Goal: Task Accomplishment & Management: Manage account settings

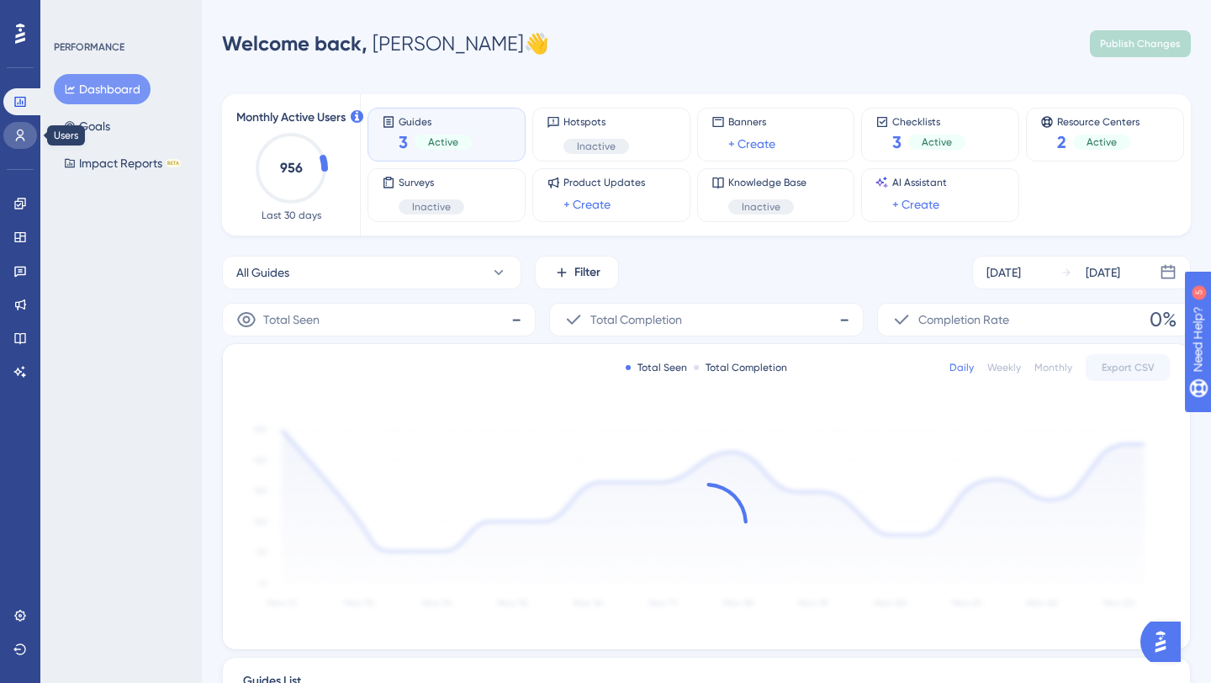
click at [20, 130] on icon at bounding box center [20, 136] width 9 height 12
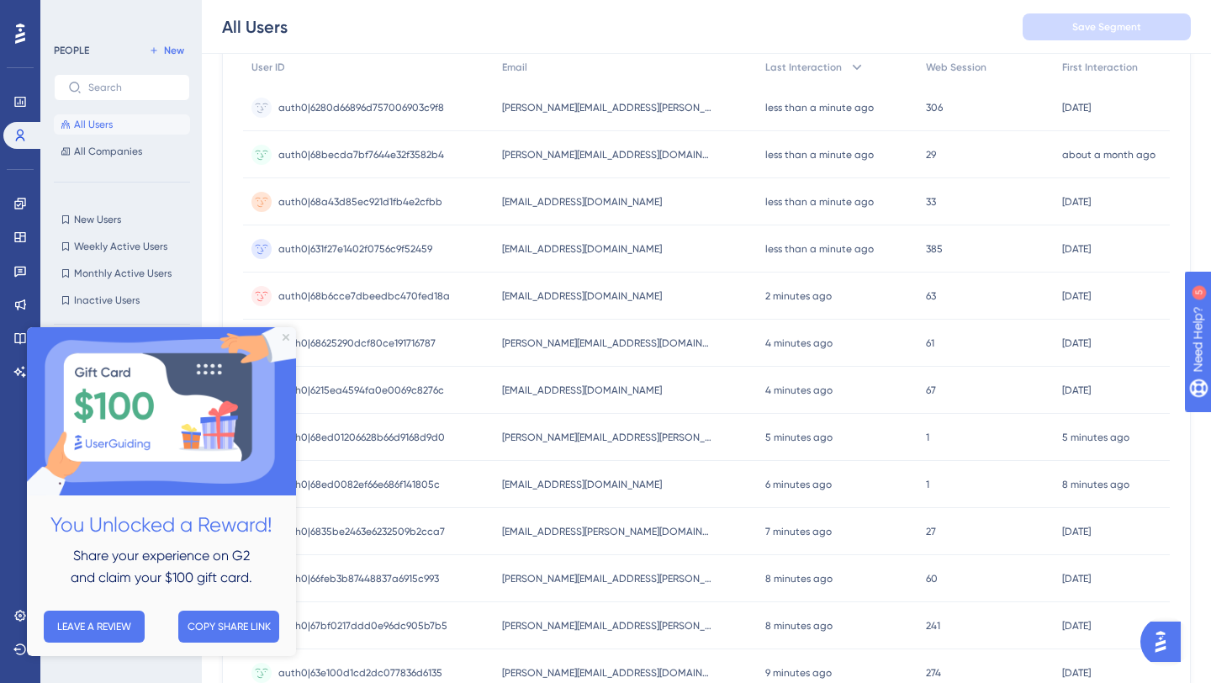
scroll to position [201, 0]
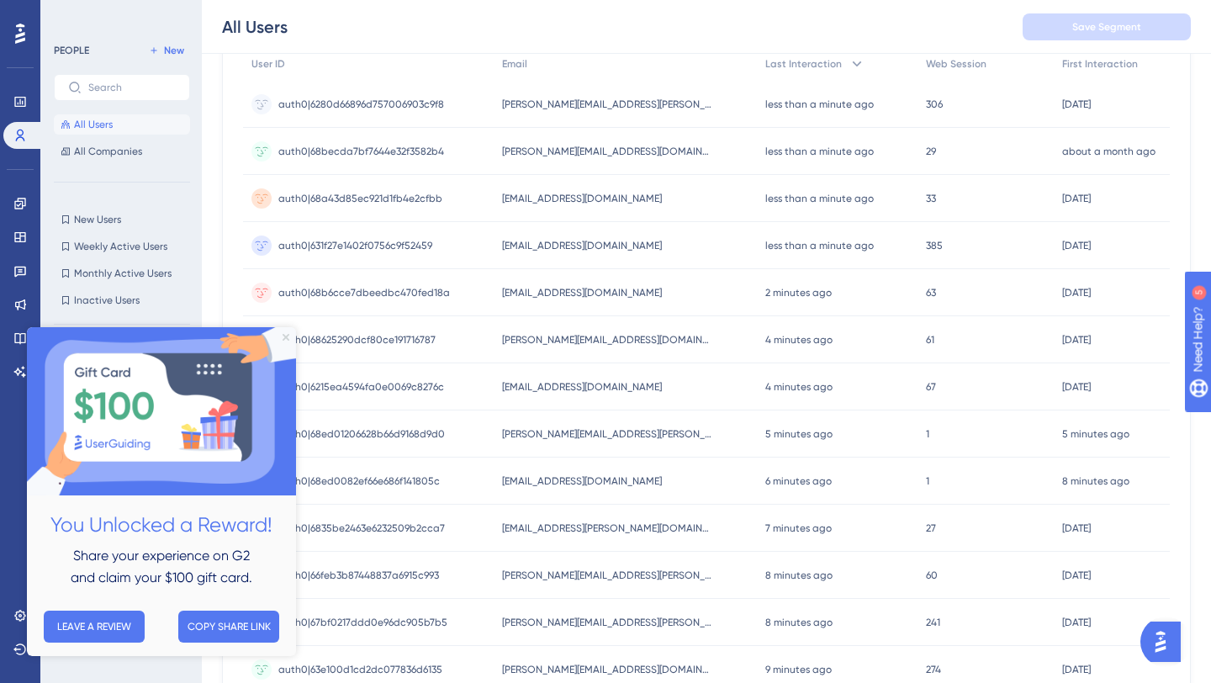
click at [287, 339] on icon "Close Preview" at bounding box center [286, 337] width 7 height 7
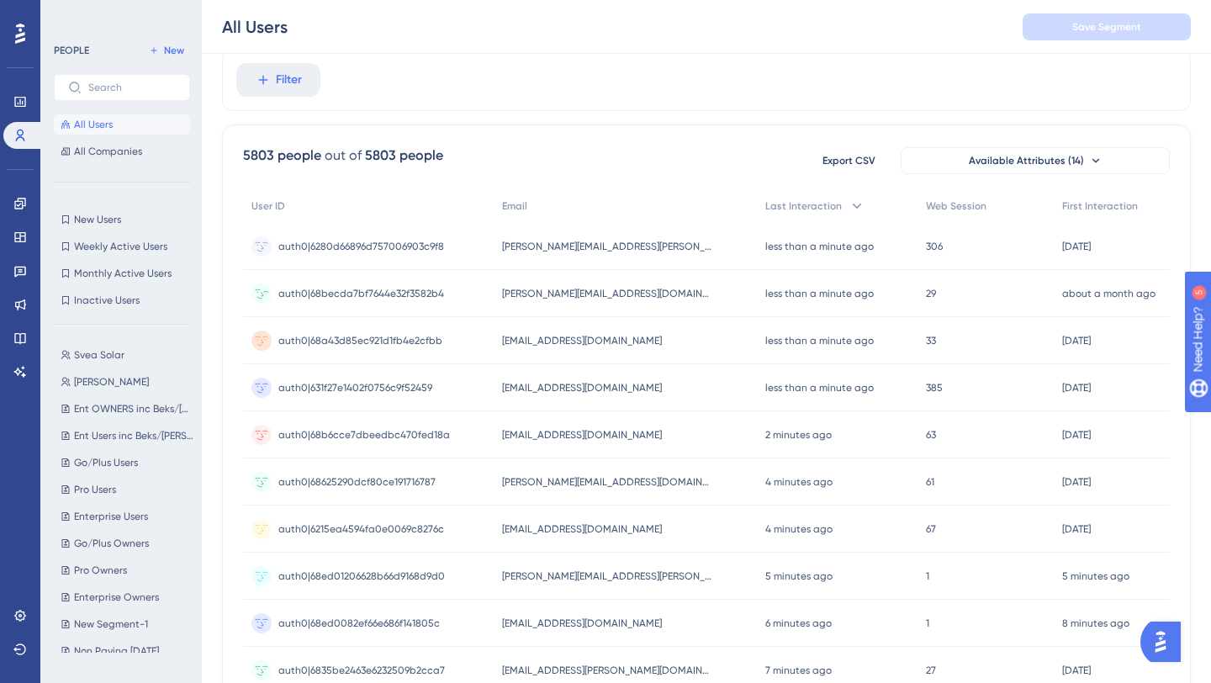
scroll to position [0, 0]
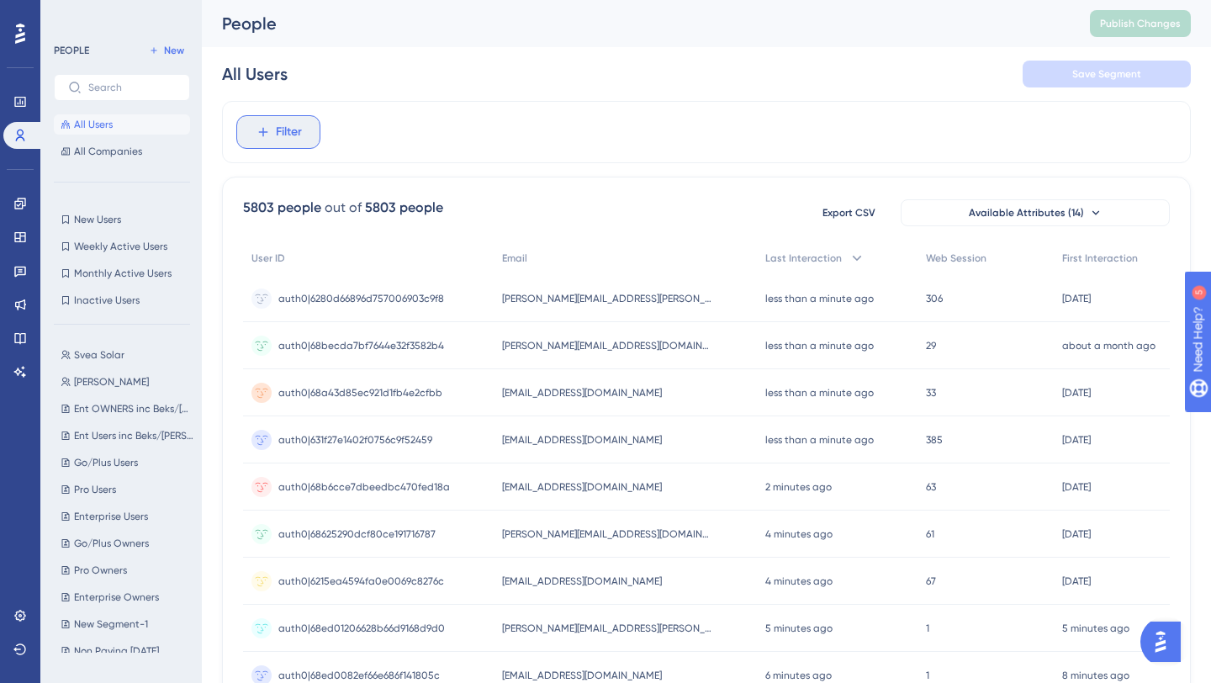
click at [283, 141] on span "Filter" at bounding box center [289, 132] width 26 height 20
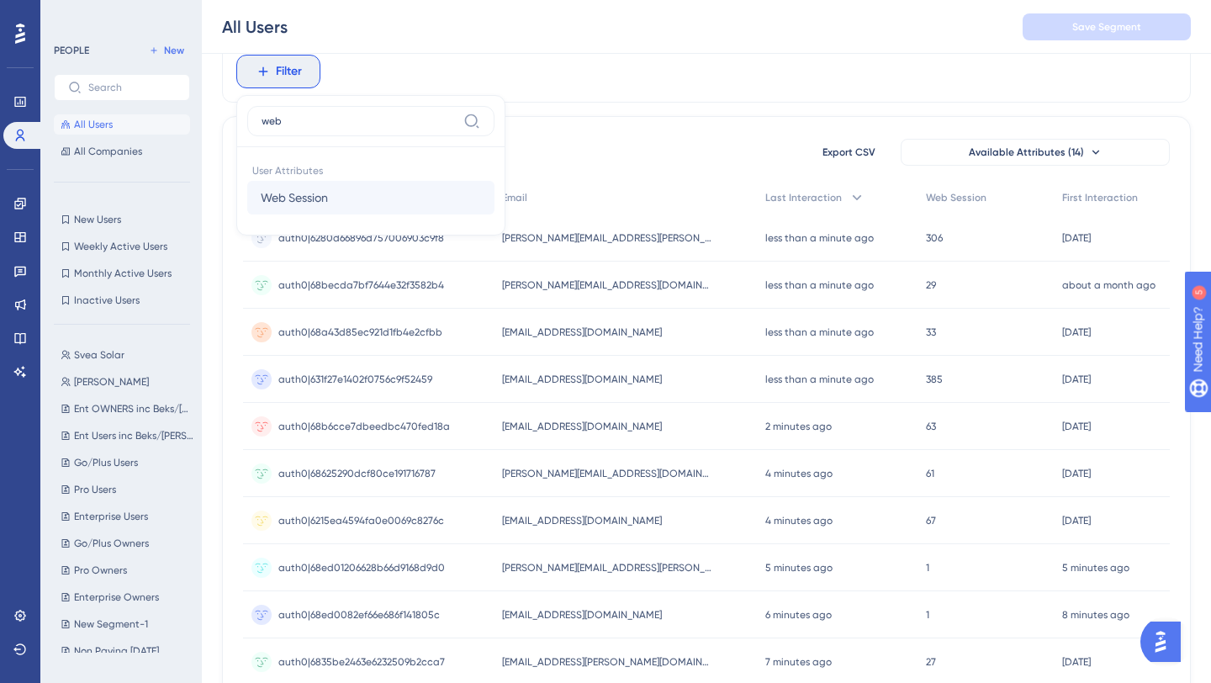
type input "web"
click at [361, 183] on button "Web Session Web Session" at bounding box center [370, 198] width 247 height 34
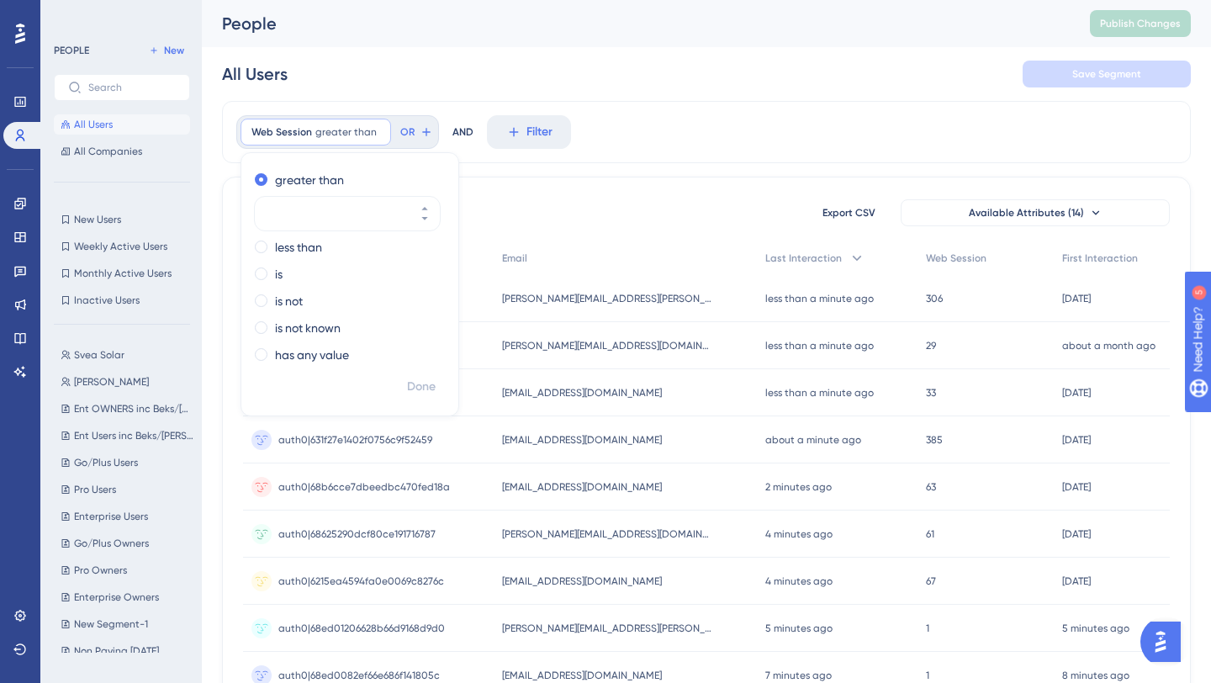
click at [624, 174] on div "Web Session greater than Remove greater than less than is is not is not known h…" at bounding box center [706, 696] width 969 height 1191
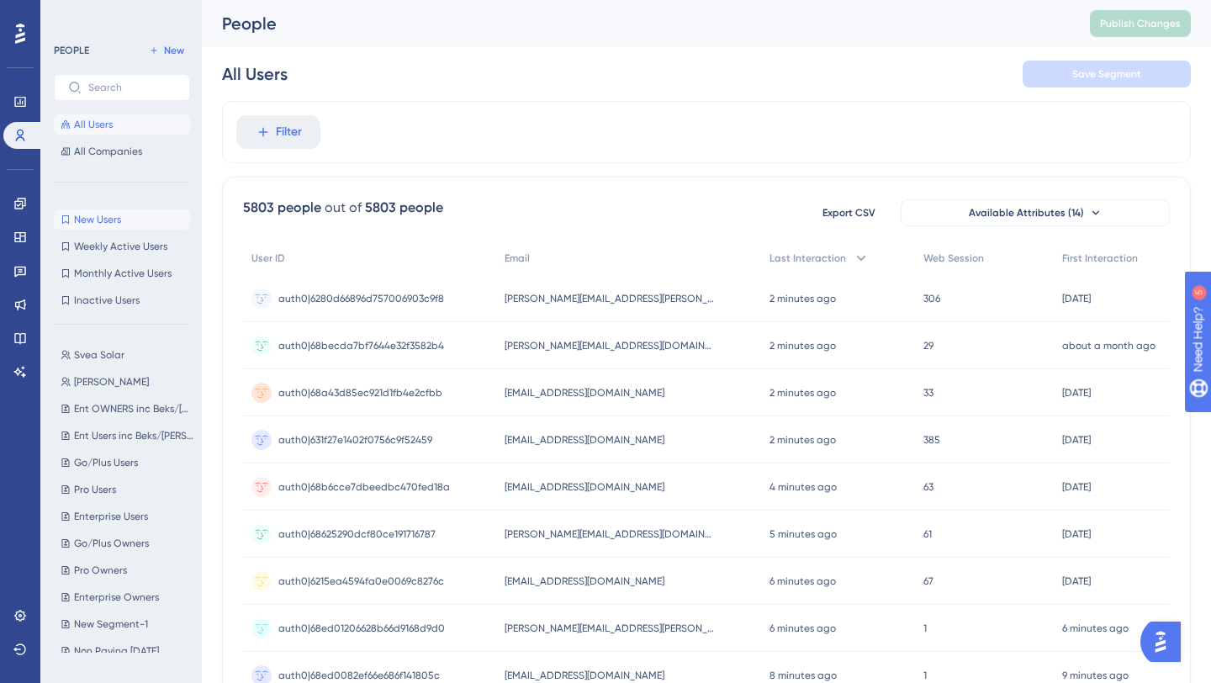
click at [110, 217] on span "New Users" at bounding box center [97, 219] width 47 height 13
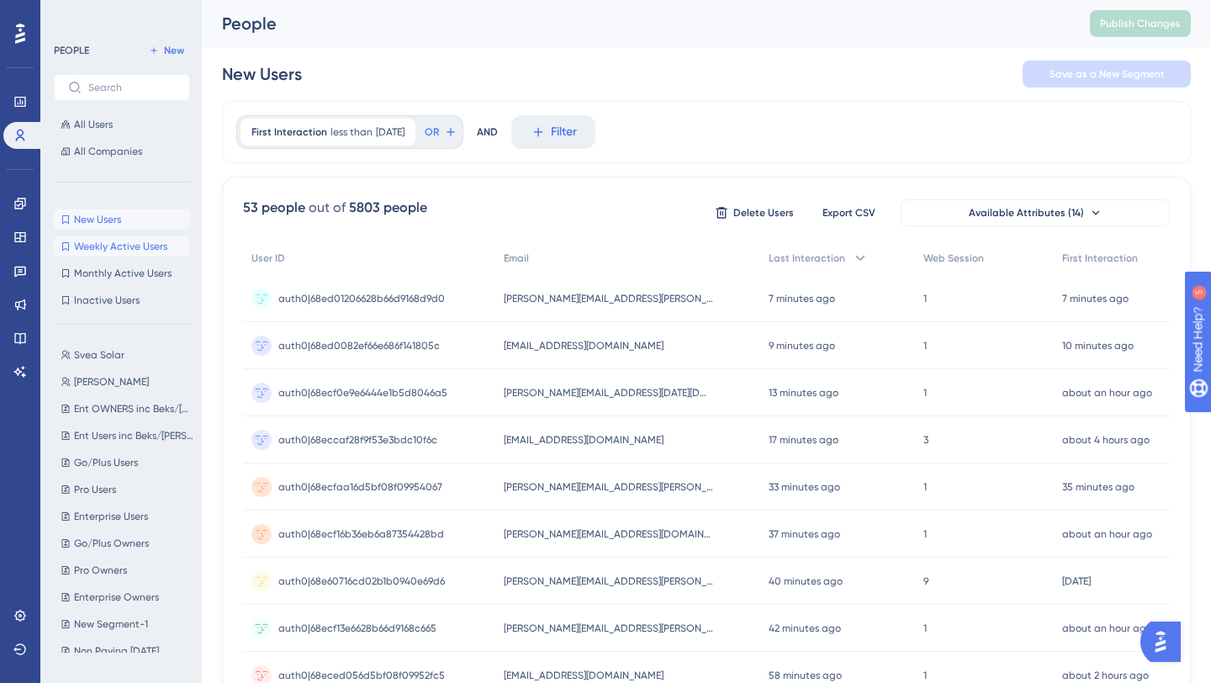
click at [130, 241] on span "Weekly Active Users" at bounding box center [120, 246] width 93 height 13
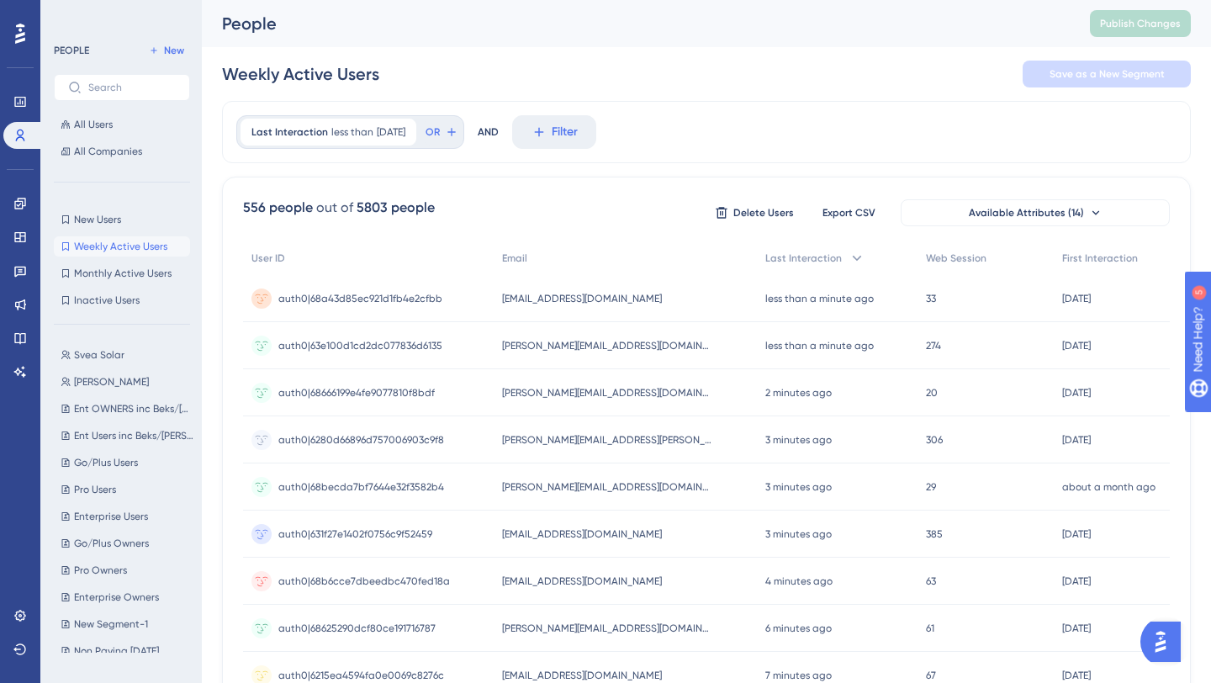
click at [135, 230] on div "New Users New Users Weekly Active Users Weekly Active Users Monthly Active User…" at bounding box center [122, 259] width 136 height 101
click at [130, 220] on button "New Users New Users" at bounding box center [122, 219] width 136 height 20
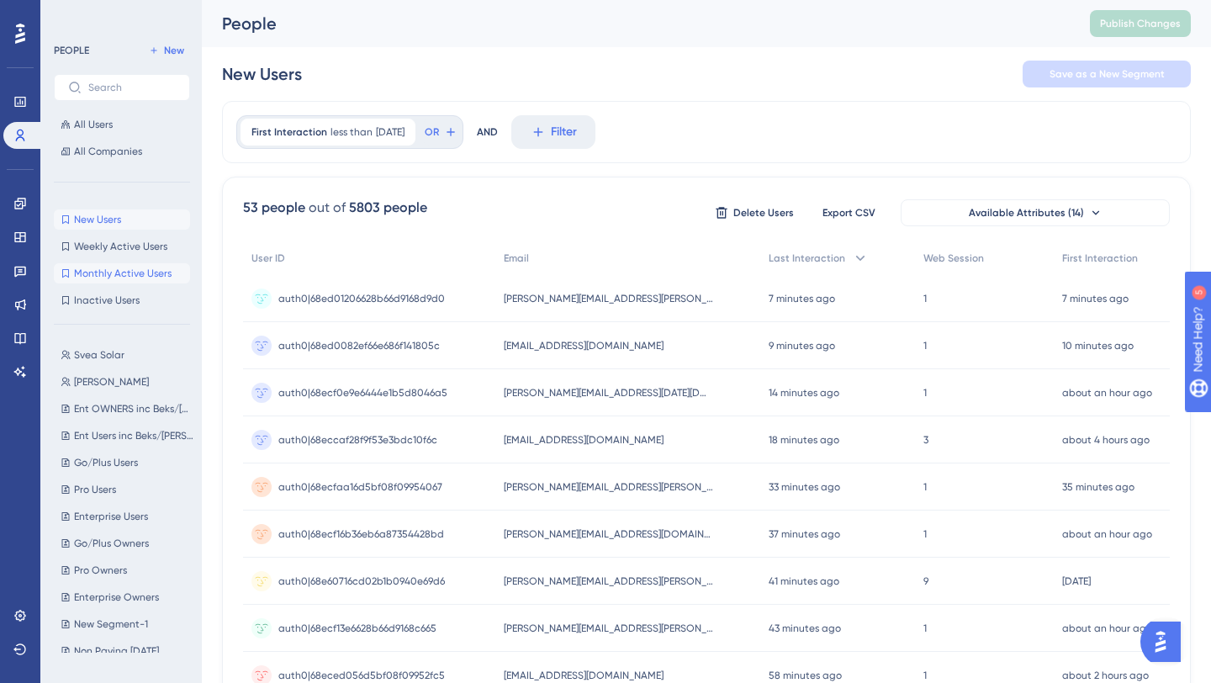
click at [124, 267] on span "Monthly Active Users" at bounding box center [123, 273] width 98 height 13
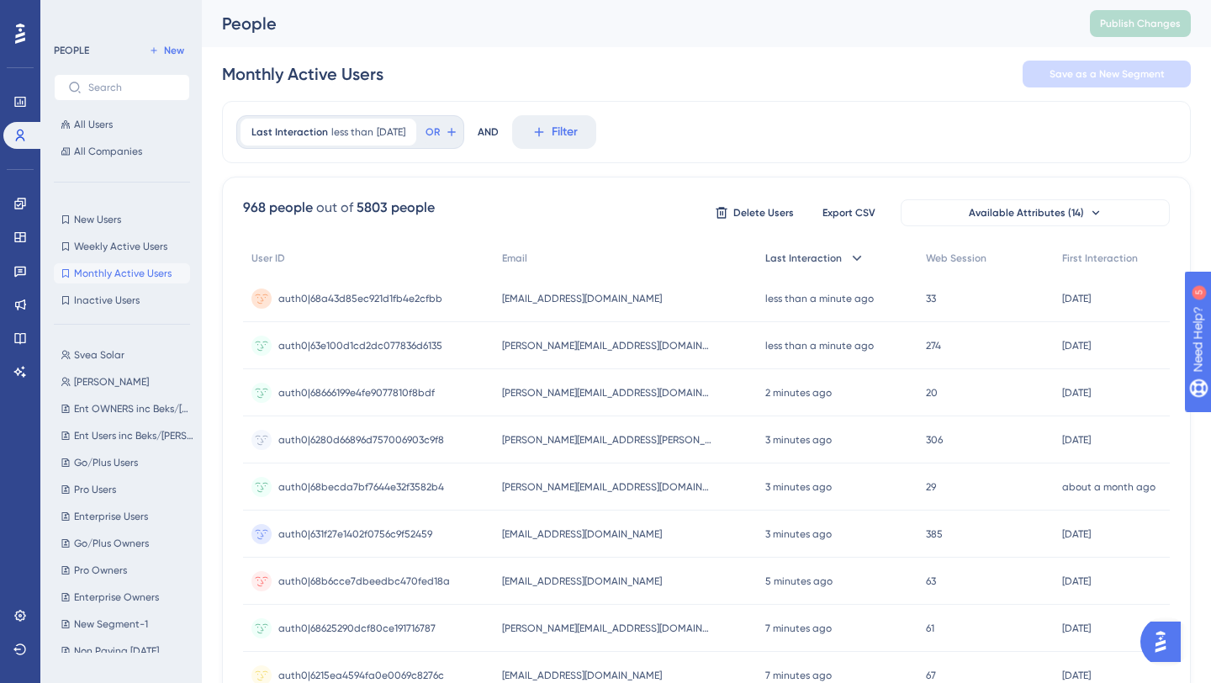
click at [849, 252] on icon at bounding box center [857, 258] width 17 height 17
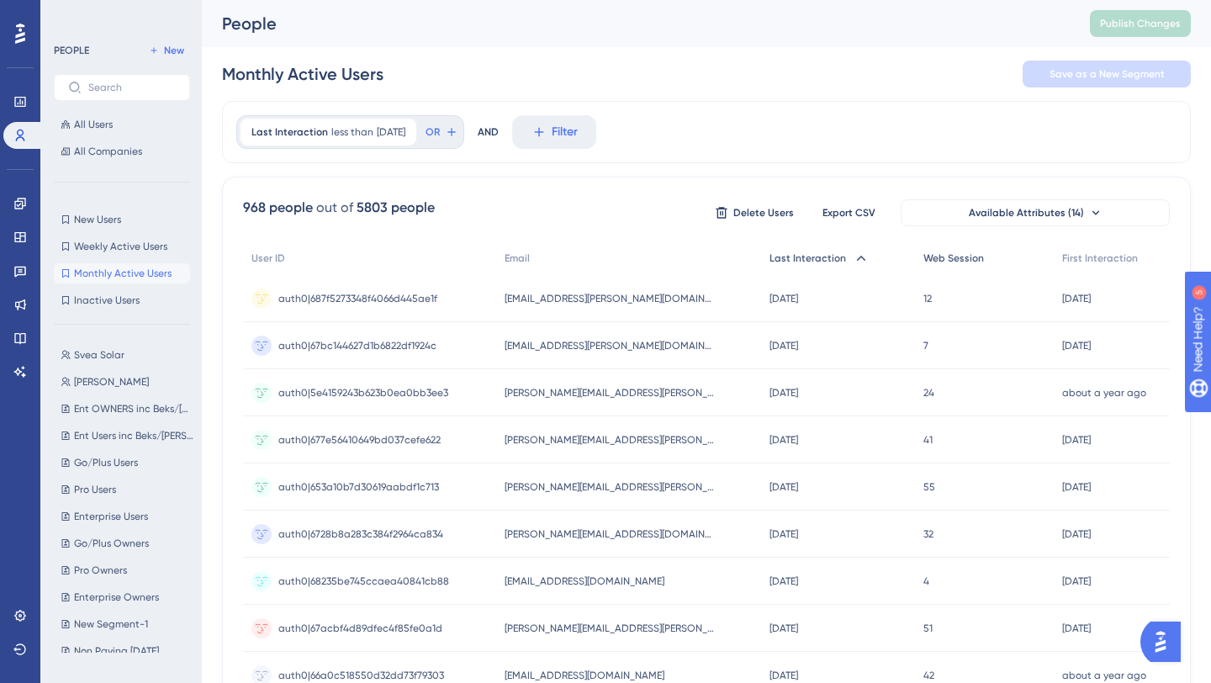
click at [966, 260] on span "Web Session" at bounding box center [954, 257] width 61 height 13
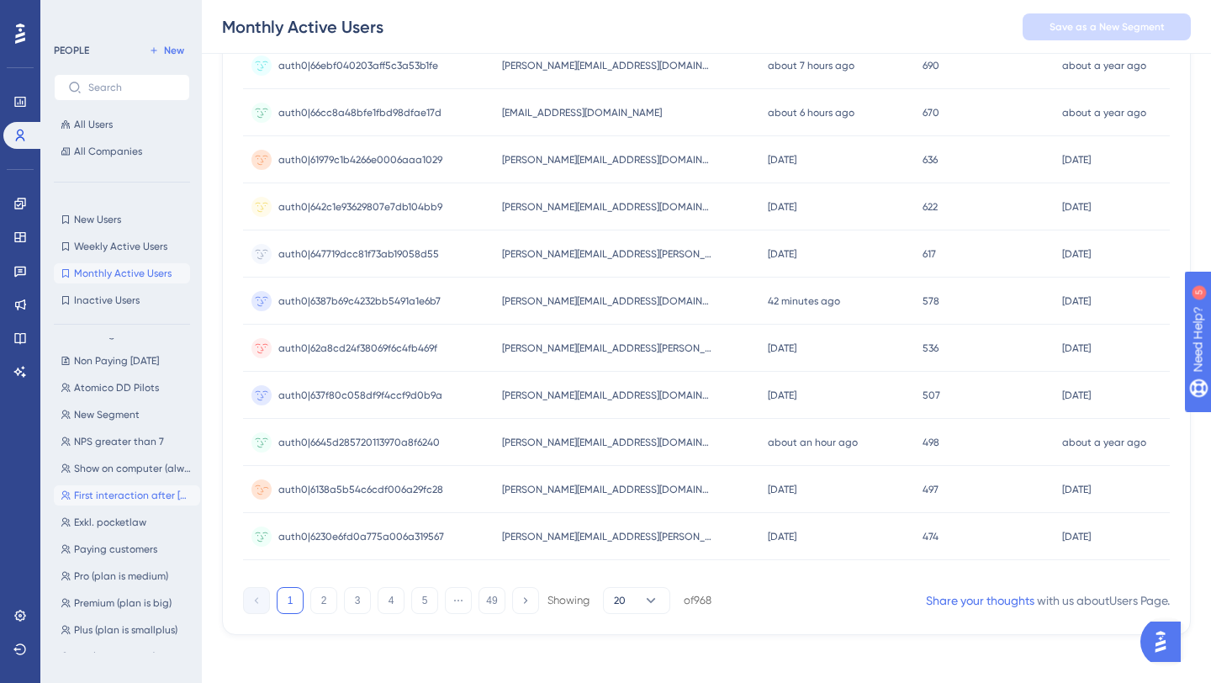
scroll to position [668, 0]
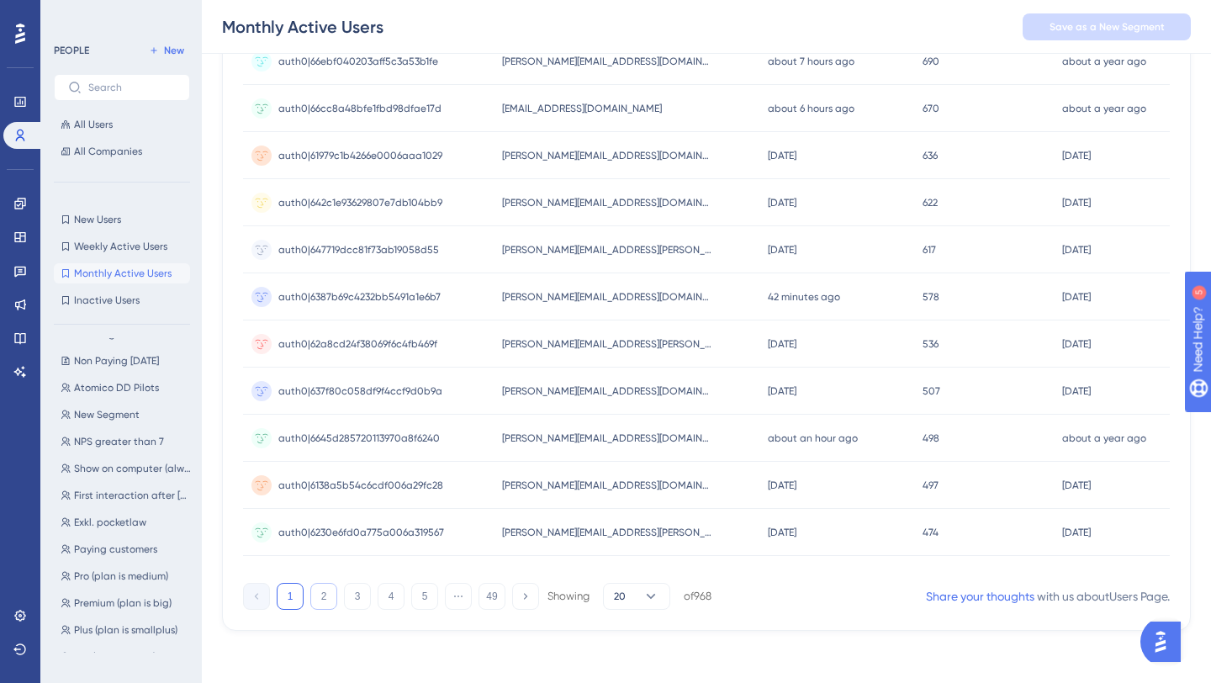
click at [326, 593] on button "2" at bounding box center [323, 596] width 27 height 27
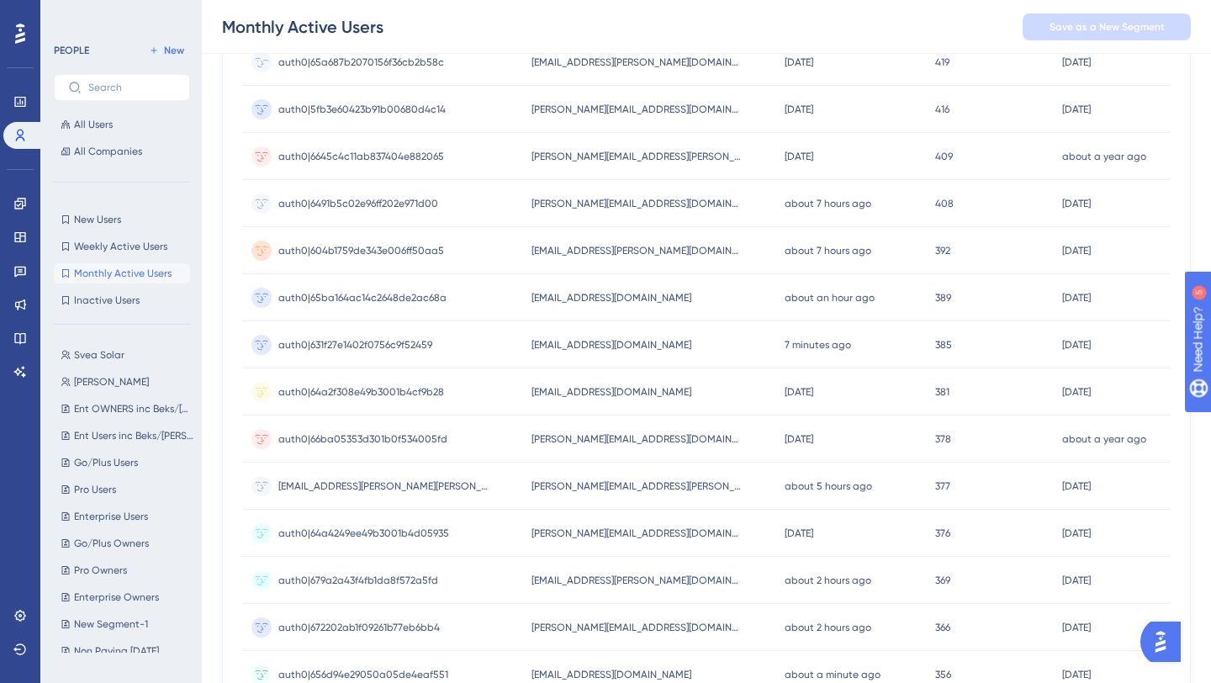
scroll to position [0, 0]
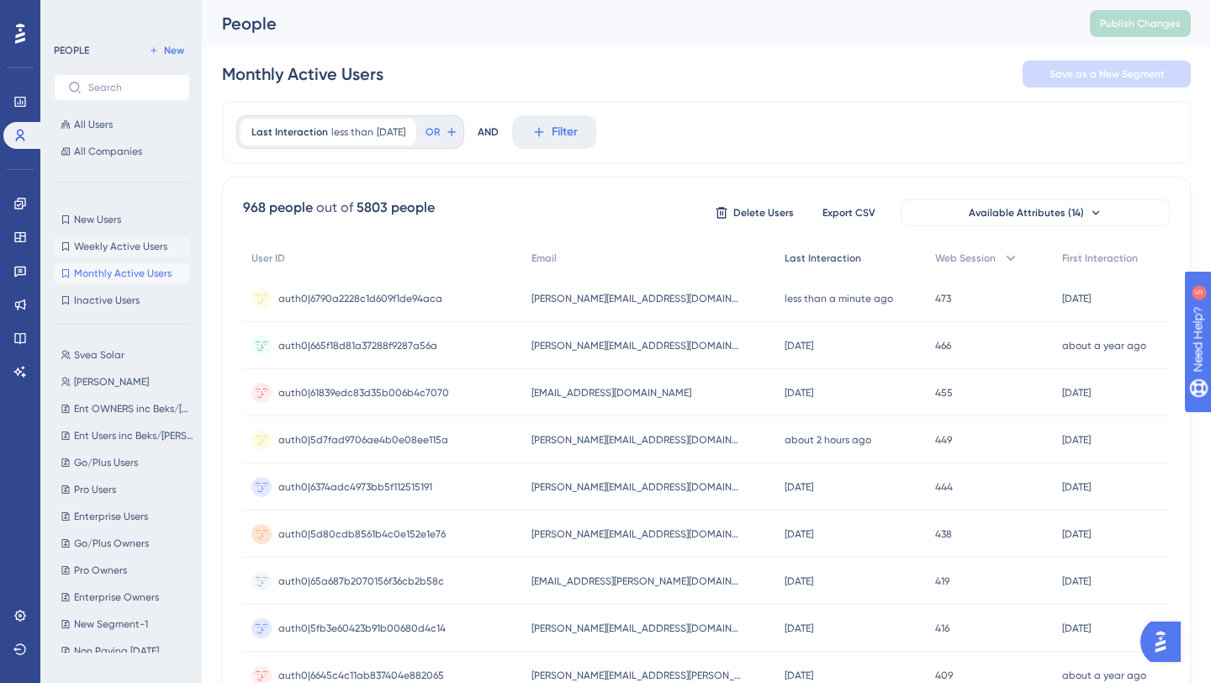
click at [122, 249] on span "Weekly Active Users" at bounding box center [120, 246] width 93 height 13
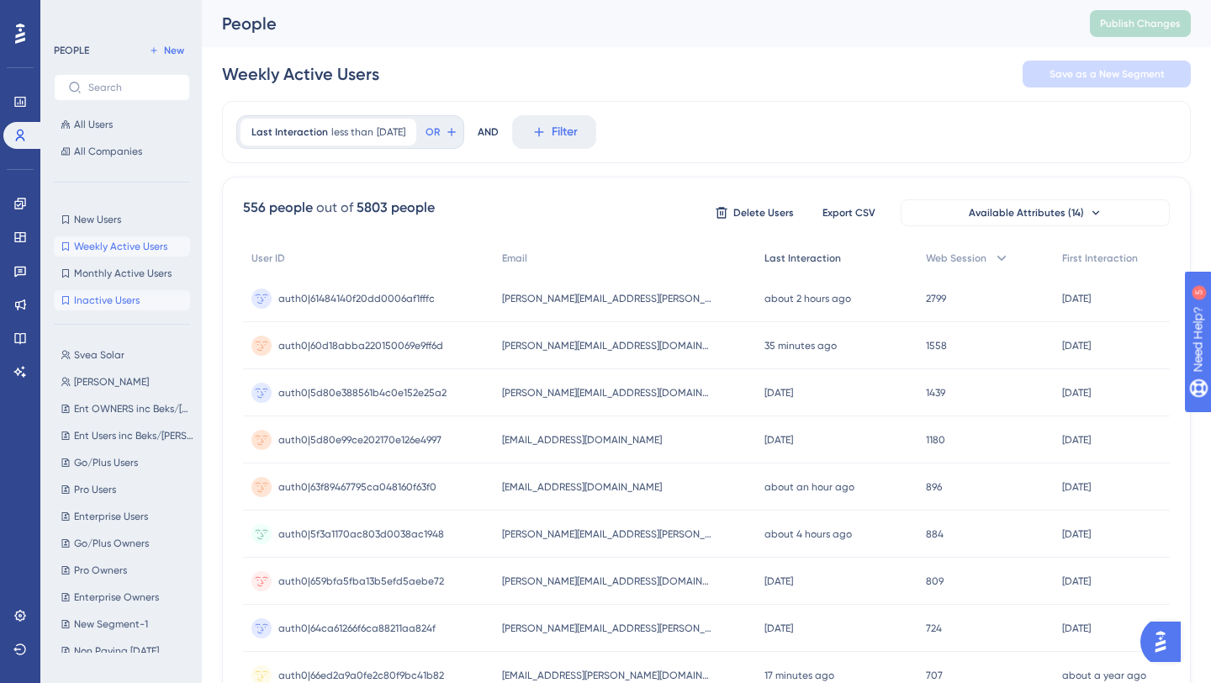
click at [130, 303] on span "Inactive Users" at bounding box center [107, 300] width 66 height 13
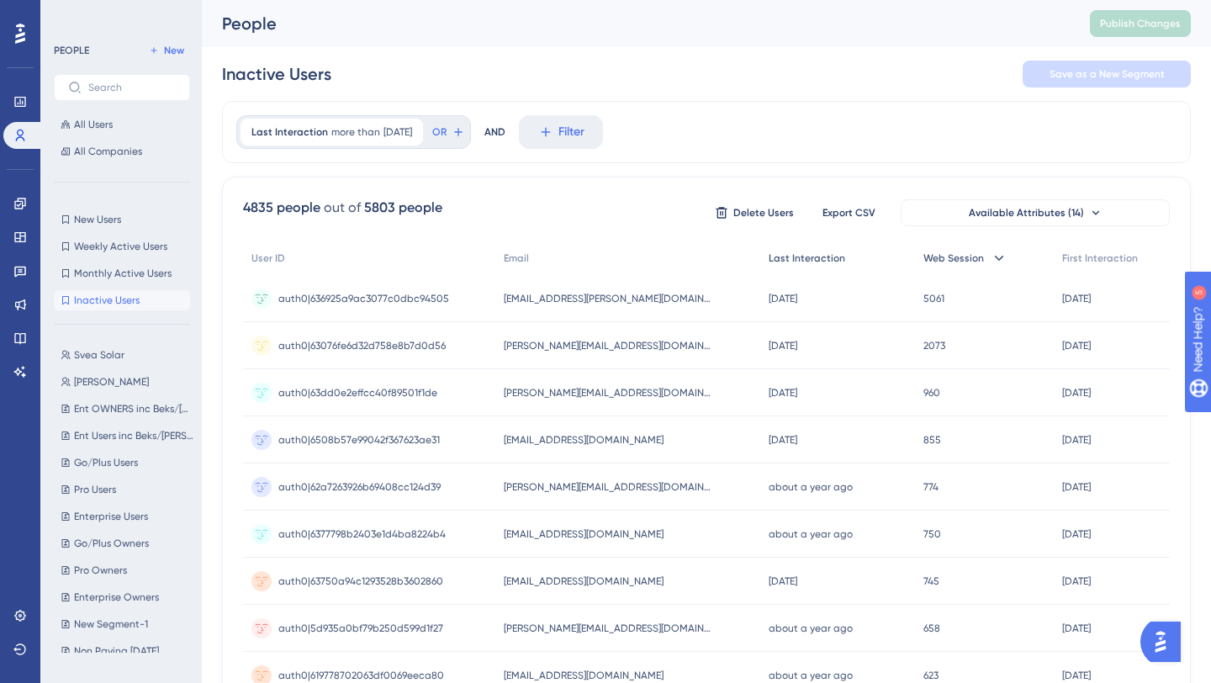
click at [935, 261] on span "Web Session" at bounding box center [954, 257] width 61 height 13
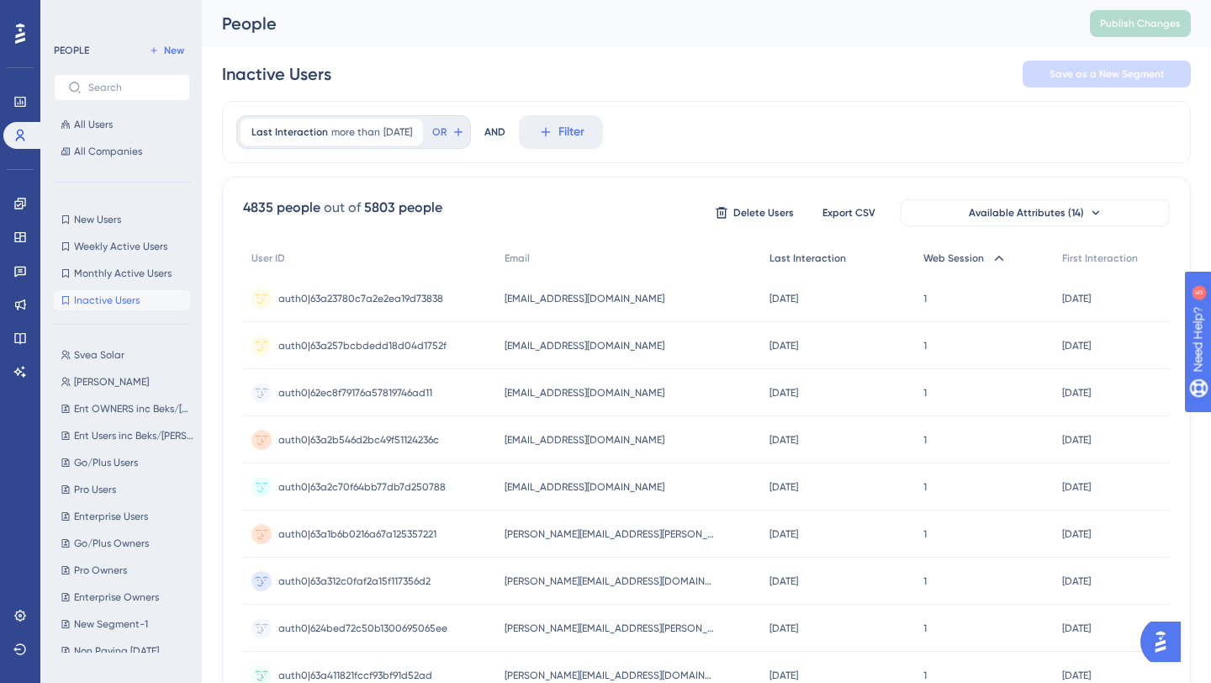
click at [935, 261] on span "Web Session" at bounding box center [954, 257] width 61 height 13
